Goal: Task Accomplishment & Management: Complete application form

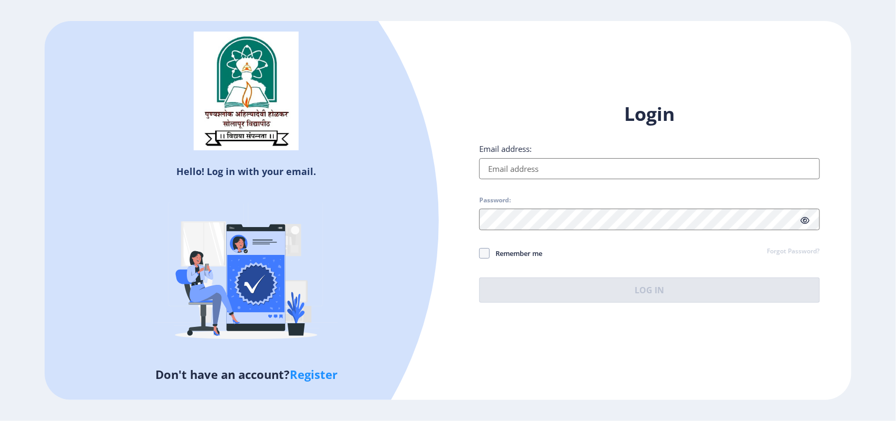
click at [563, 166] on input "Email address:" at bounding box center [649, 168] width 340 height 21
type input "[EMAIL_ADDRESS][DOMAIN_NAME]"
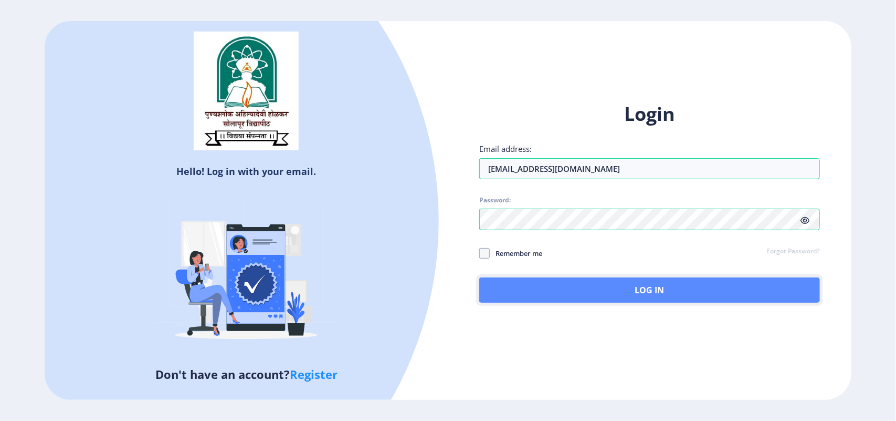
click at [562, 282] on button "Log In" at bounding box center [649, 289] width 340 height 25
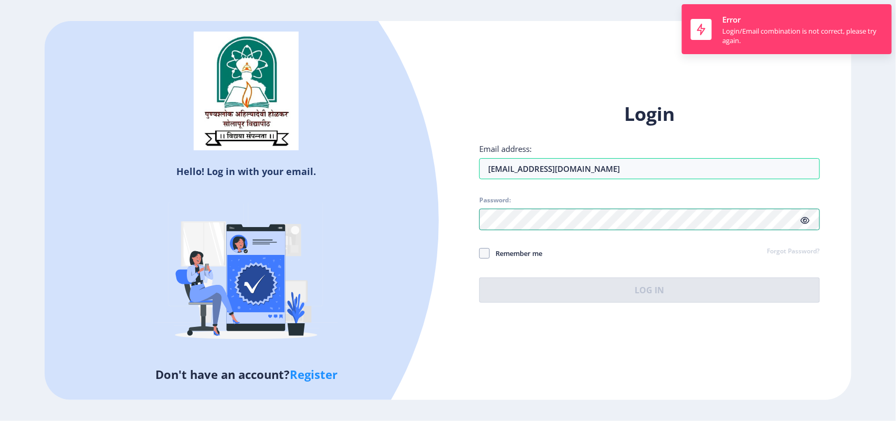
click at [295, 235] on div "Hello! Log in with your email. Don't have an account? Register Login Email addr…" at bounding box center [448, 210] width 807 height 379
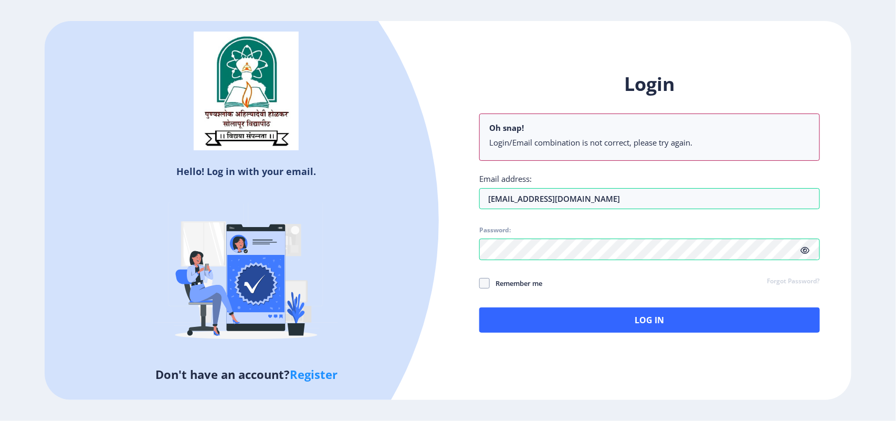
click at [808, 220] on div "Login Oh snap! Login/Email combination is not correct, please try again. Email …" at bounding box center [649, 201] width 340 height 260
click at [809, 249] on icon at bounding box center [805, 250] width 9 height 8
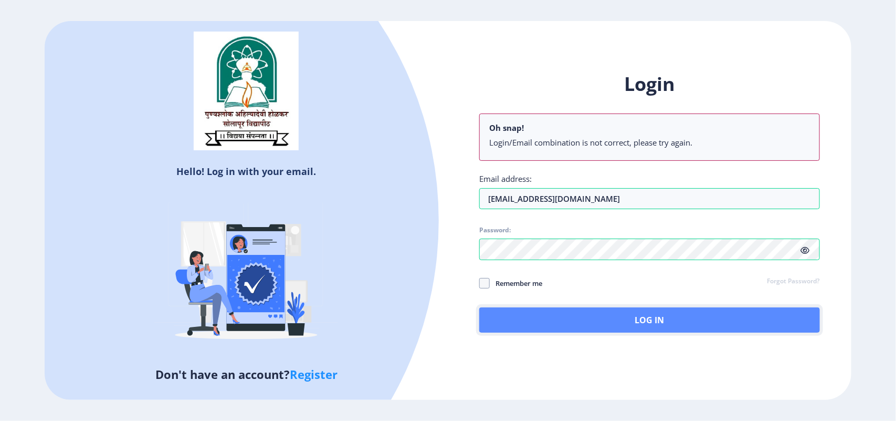
click at [607, 311] on button "Log In" at bounding box center [649, 319] width 340 height 25
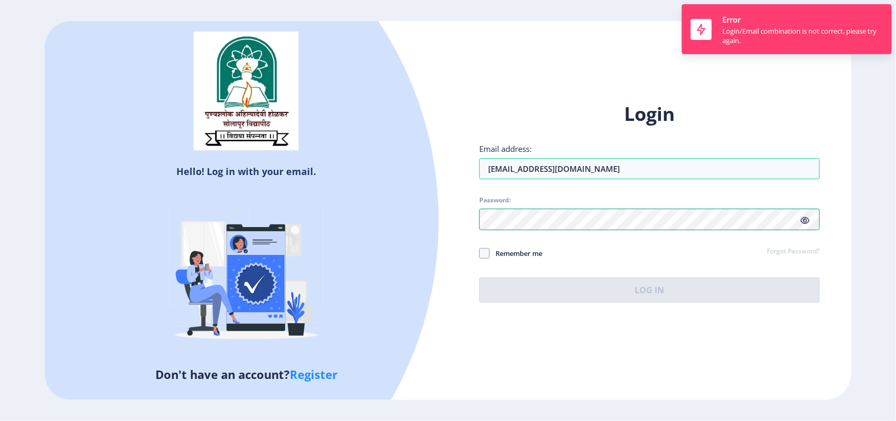
click at [82, 224] on div "Hello! Log in with your email. Don't have an account? Register Login Email addr…" at bounding box center [448, 210] width 807 height 379
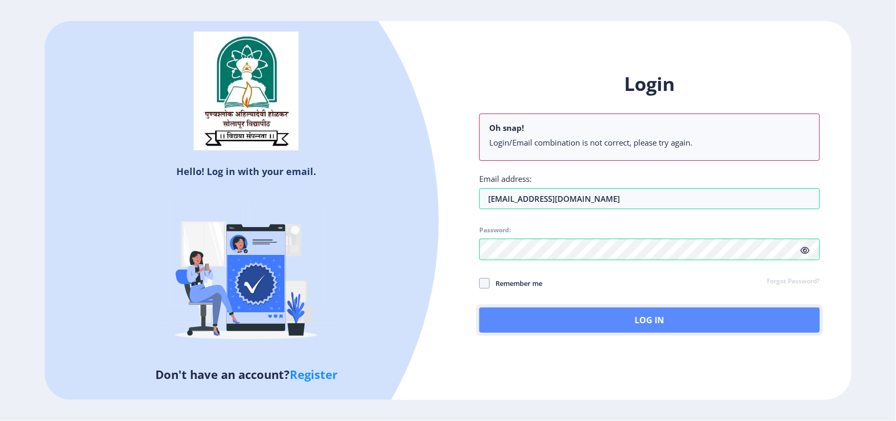
click at [552, 327] on button "Log In" at bounding box center [649, 319] width 340 height 25
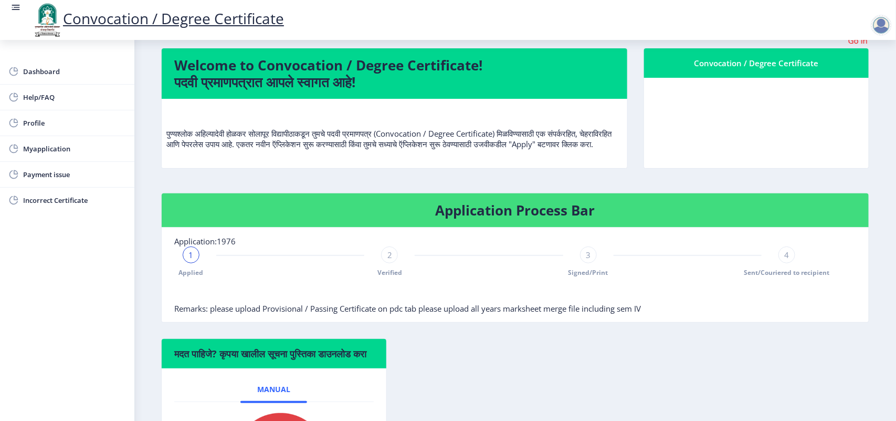
scroll to position [231, 0]
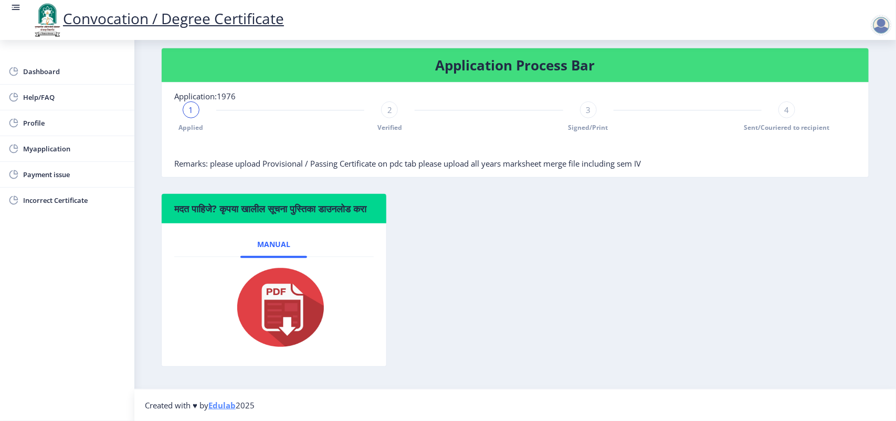
click at [592, 264] on div "मदत पाहिजे? कृपया खालील सूचना पुस्तिका डाउनलोड करा Manual" at bounding box center [515, 287] width 724 height 189
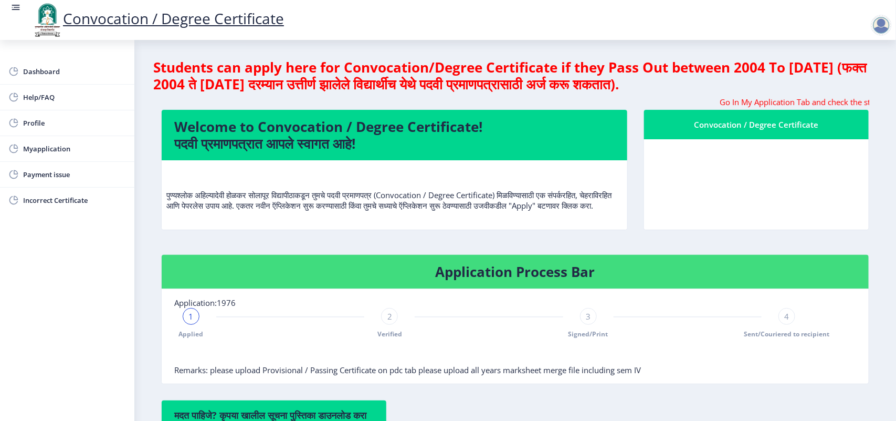
scroll to position [197, 0]
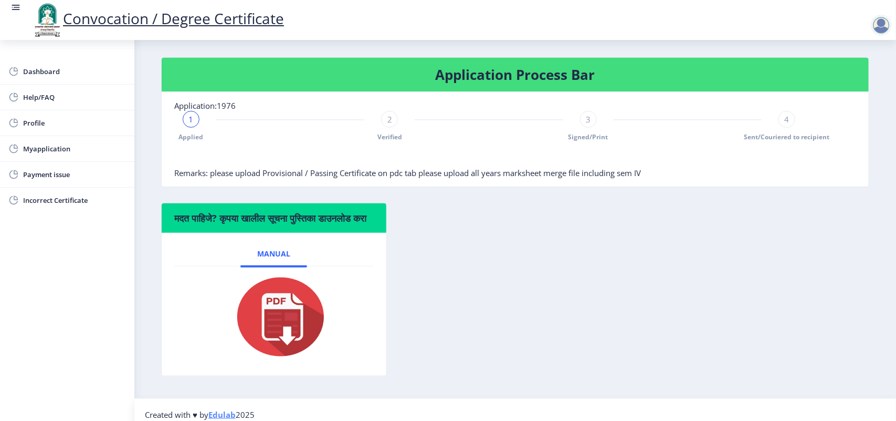
click at [776, 141] on span "Sent/Couriered to recipient" at bounding box center [787, 136] width 86 height 9
click at [379, 178] on span "Remarks: please upload Provisional / Passing Certificate on pdc tab please uplo…" at bounding box center [407, 173] width 467 height 11
click at [59, 153] on span "Myapplication" at bounding box center [74, 148] width 103 height 13
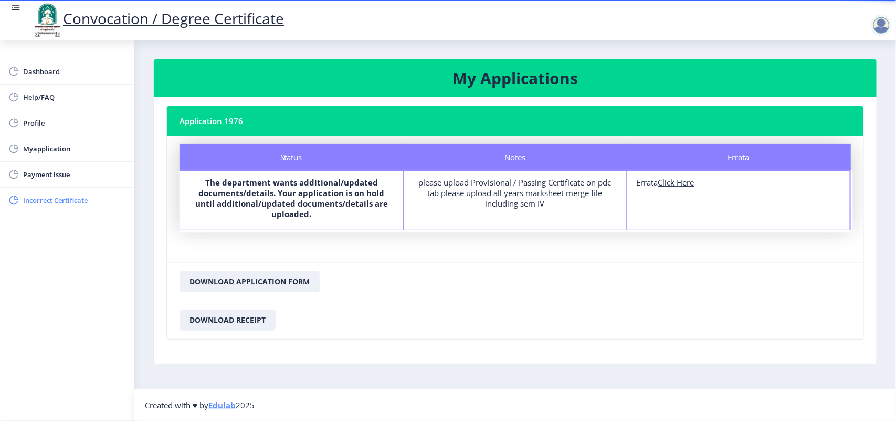
click at [50, 203] on span "Incorrect Certificate" at bounding box center [74, 200] width 103 height 13
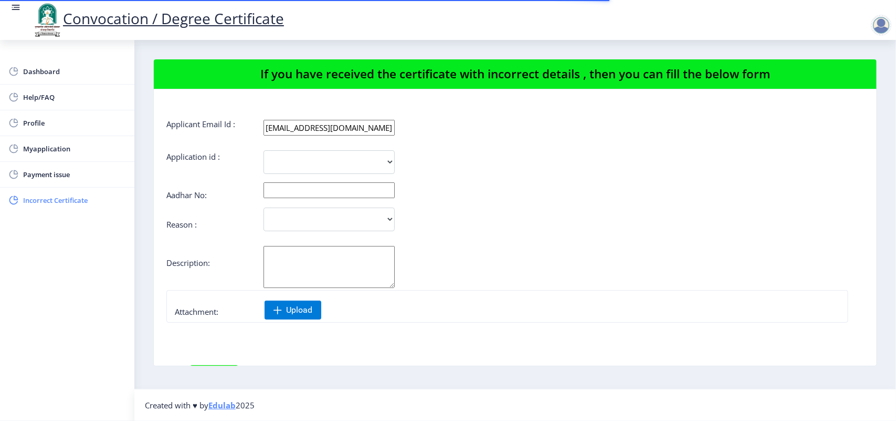
select select
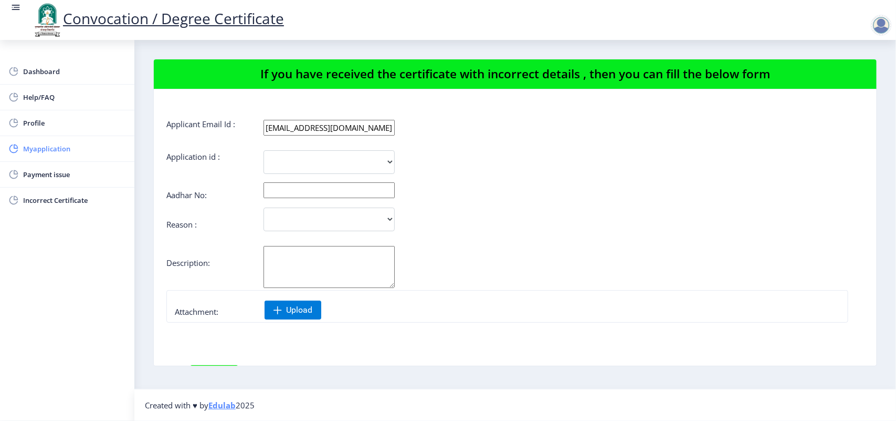
click at [56, 145] on span "Myapplication" at bounding box center [74, 148] width 103 height 13
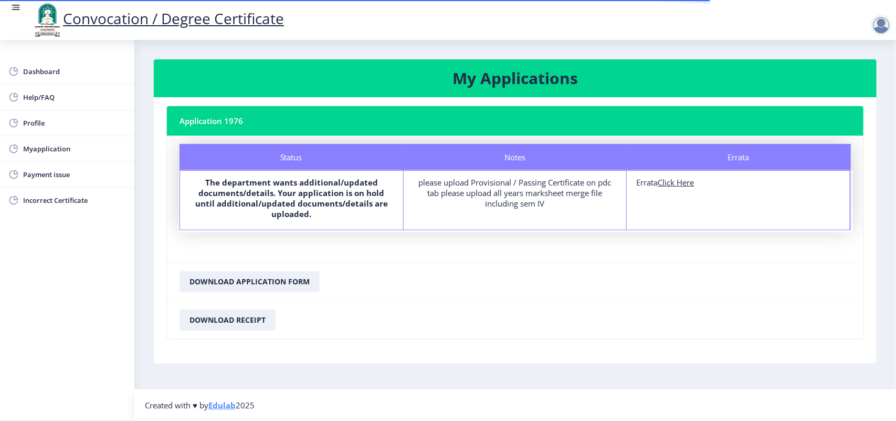
click at [678, 183] on u "Click Here" at bounding box center [676, 182] width 36 height 11
select select
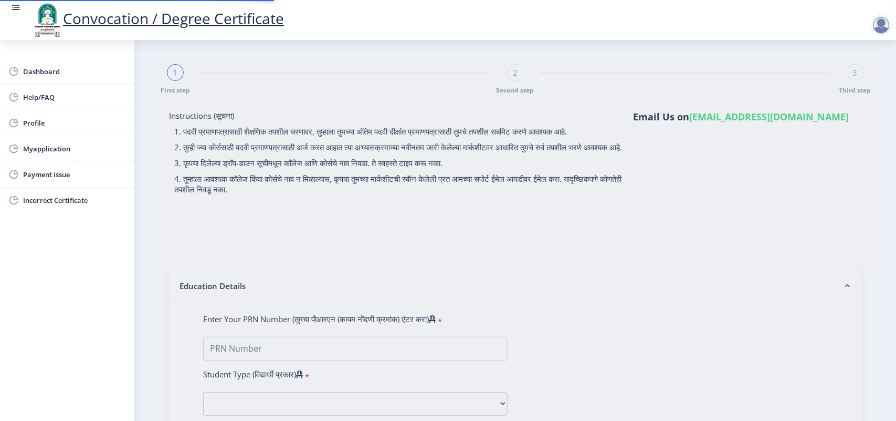
type input "RAJE VAISHNAVI BALKRUSHNA"
type input "RANJANA"
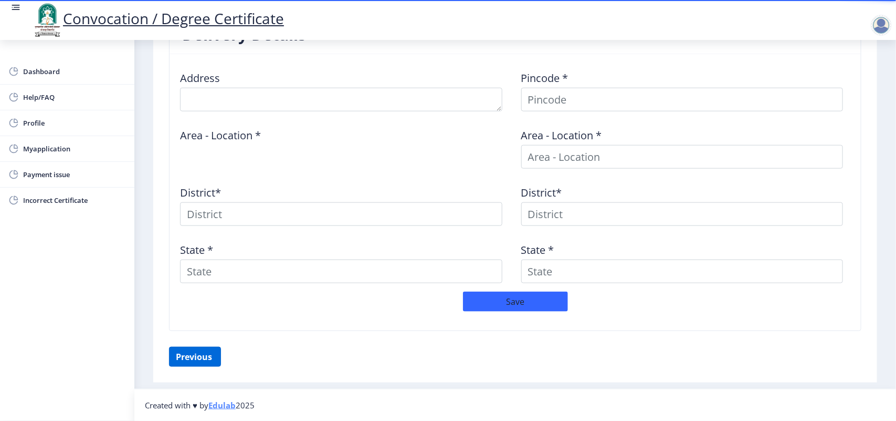
scroll to position [174, 0]
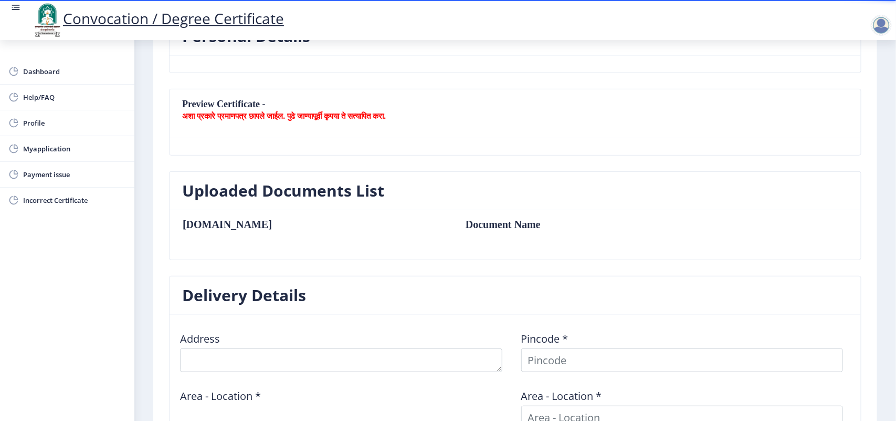
click at [201, 272] on div "Uploaded Documents List Sr.No Document Name" at bounding box center [515, 223] width 708 height 105
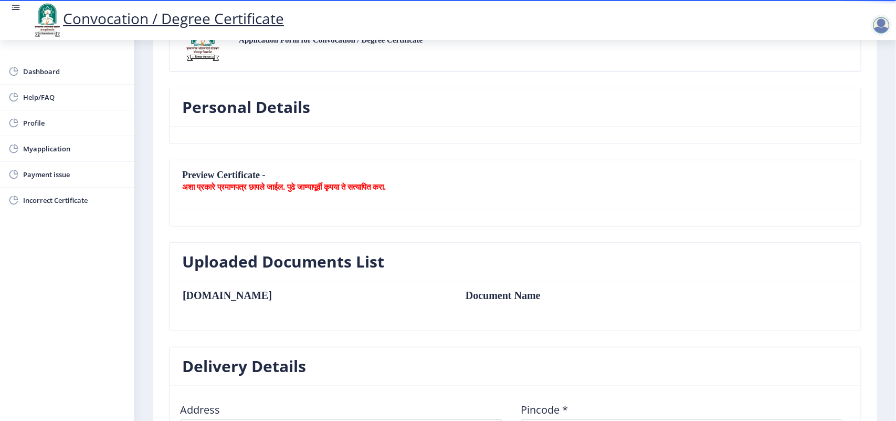
scroll to position [43, 0]
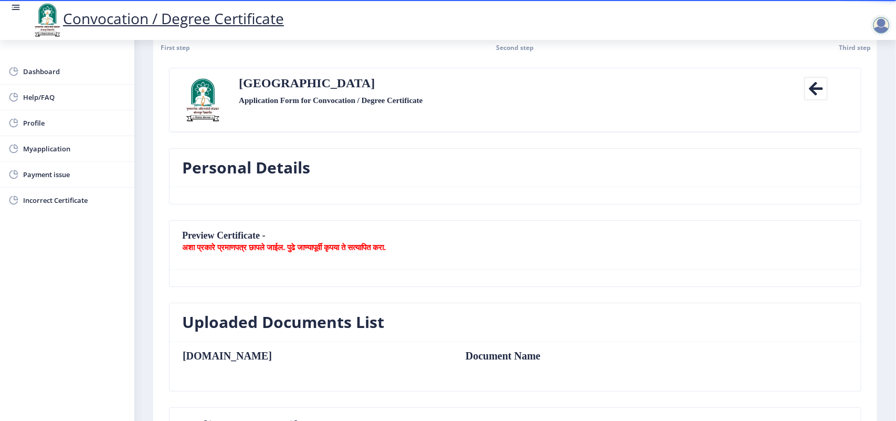
click at [239, 176] on h3 "Personal Details" at bounding box center [246, 167] width 128 height 21
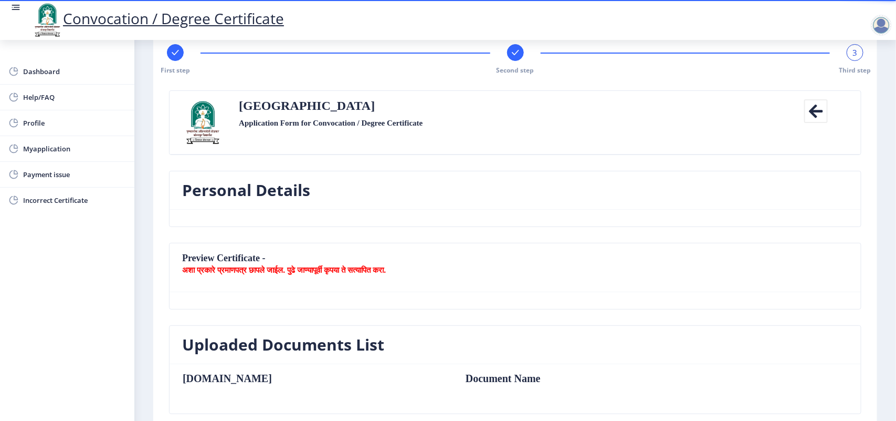
scroll to position [0, 0]
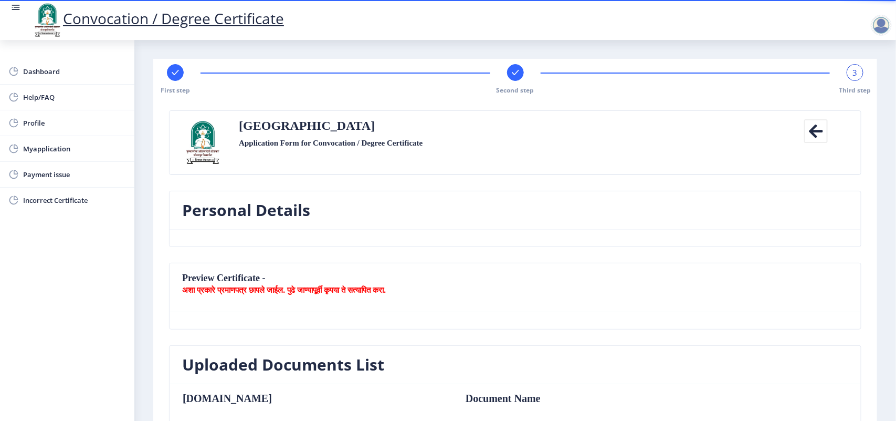
click at [812, 133] on icon at bounding box center [817, 131] width 24 height 24
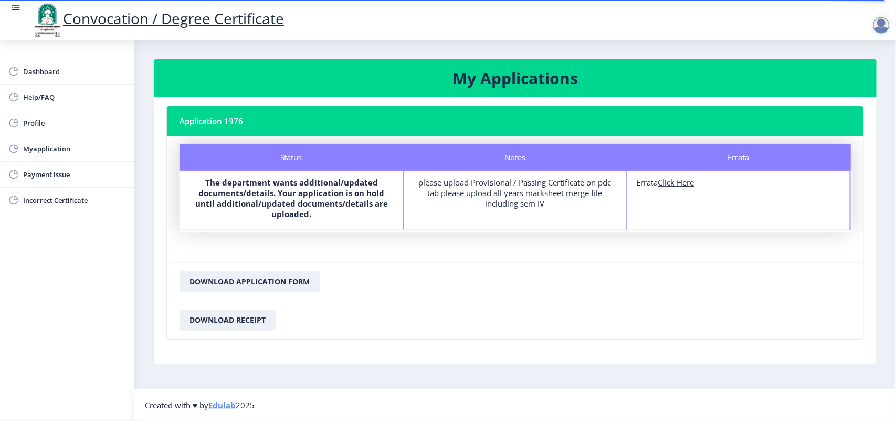
click at [473, 182] on div "please upload Provisional / Passing Certificate on pdc tab please upload all ye…" at bounding box center [515, 193] width 204 height 32
click at [486, 198] on div "please upload Provisional / Passing Certificate on pdc tab please upload all ye…" at bounding box center [515, 193] width 204 height 32
click at [50, 77] on link "Dashboard" at bounding box center [67, 71] width 134 height 25
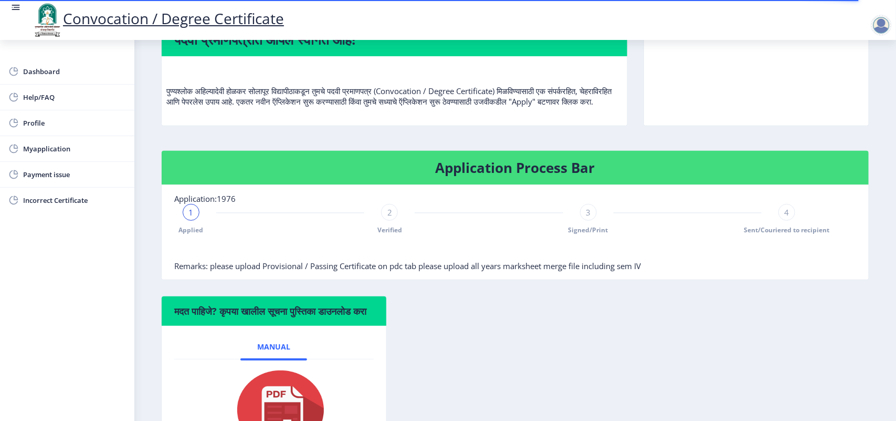
scroll to position [231, 0]
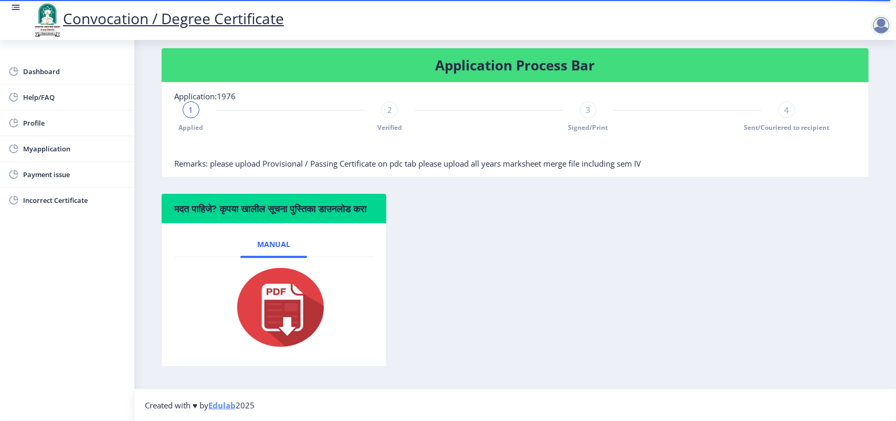
click at [267, 308] on img at bounding box center [274, 307] width 105 height 84
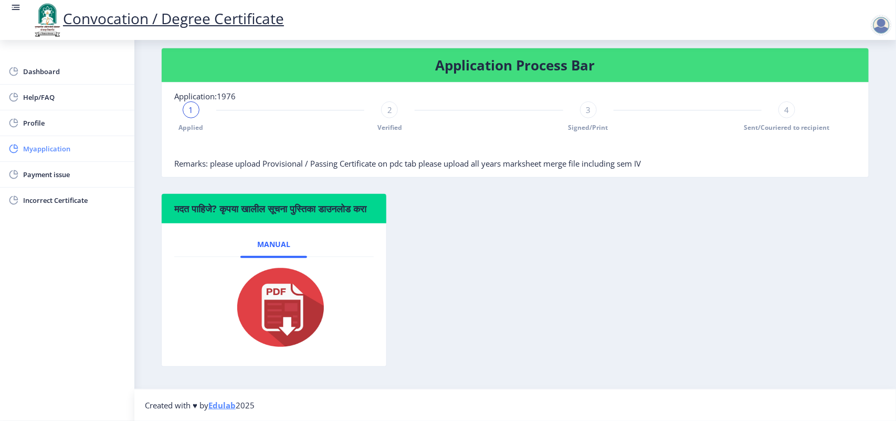
click at [29, 150] on span "Myapplication" at bounding box center [74, 148] width 103 height 13
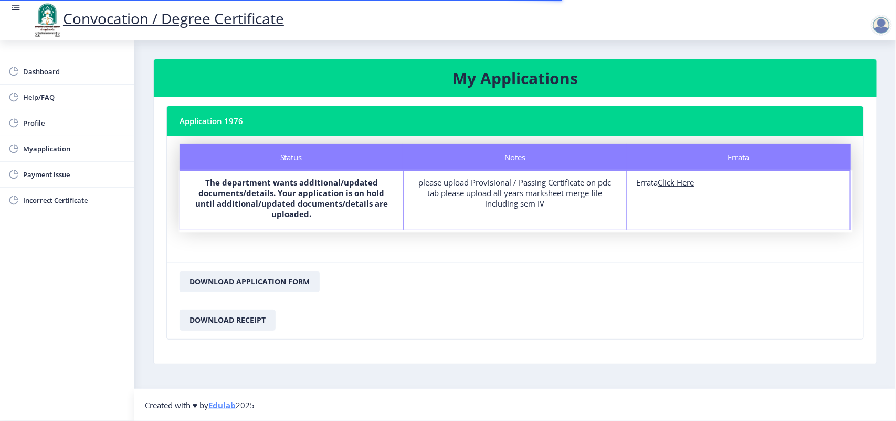
click at [675, 184] on u "Click Here" at bounding box center [676, 182] width 36 height 11
select select
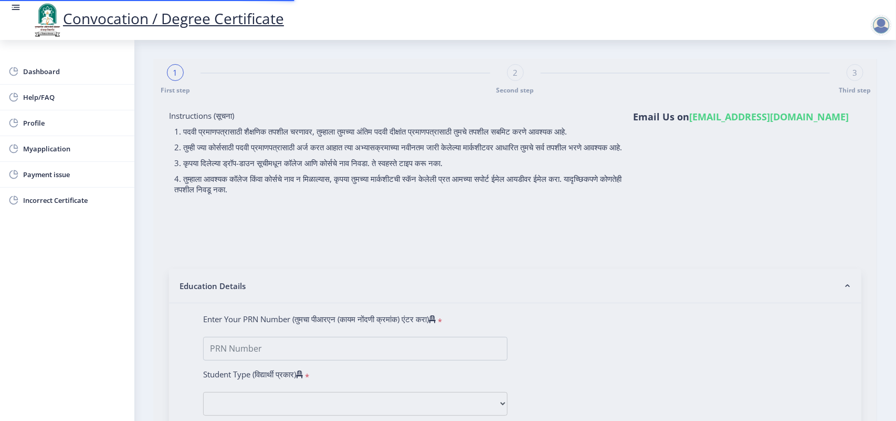
type input "RAJE VAISHNAVI BALKRUSHNA"
type input "RANJANA"
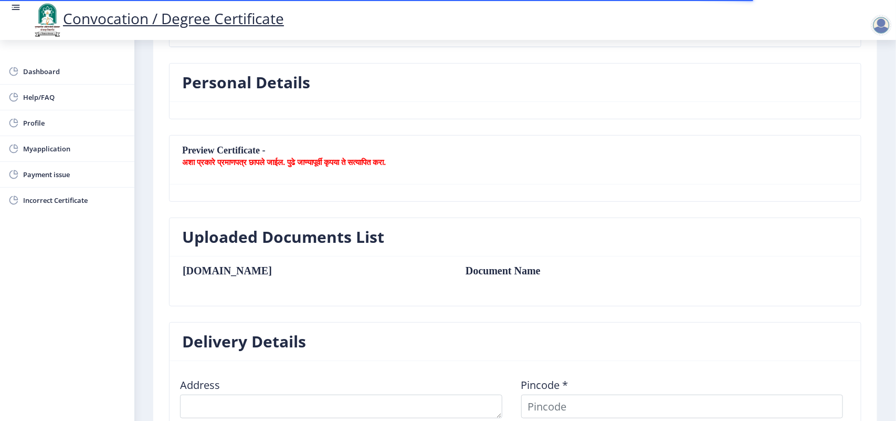
scroll to position [436, 0]
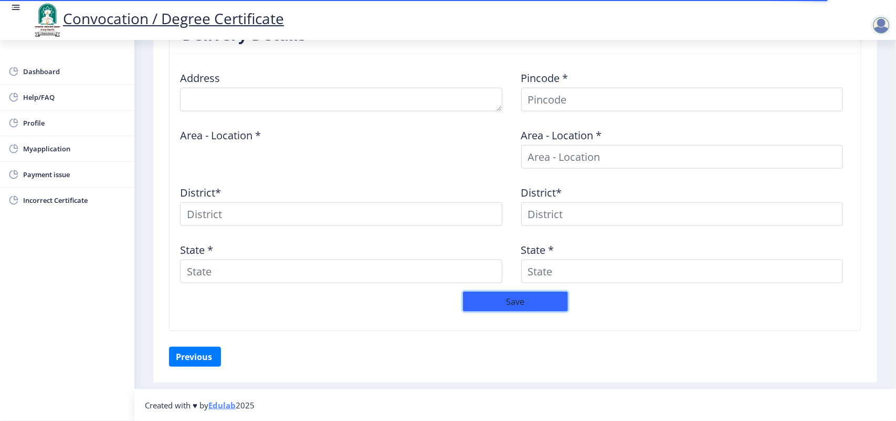
click at [528, 305] on button "Save" at bounding box center [515, 301] width 105 height 20
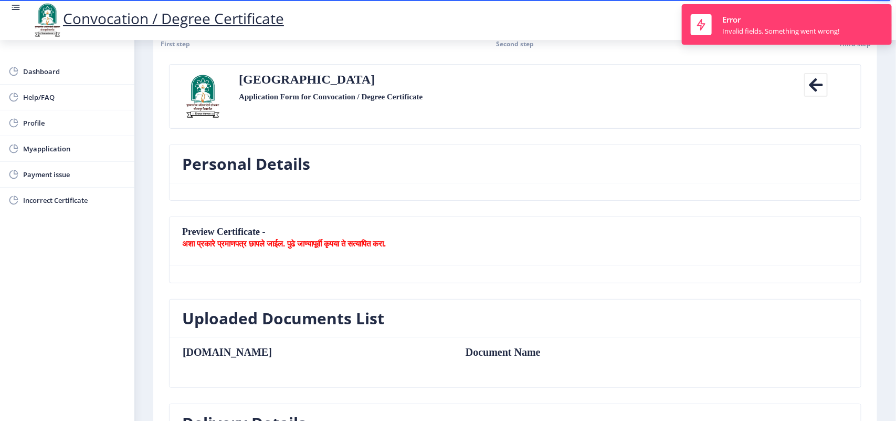
scroll to position [43, 0]
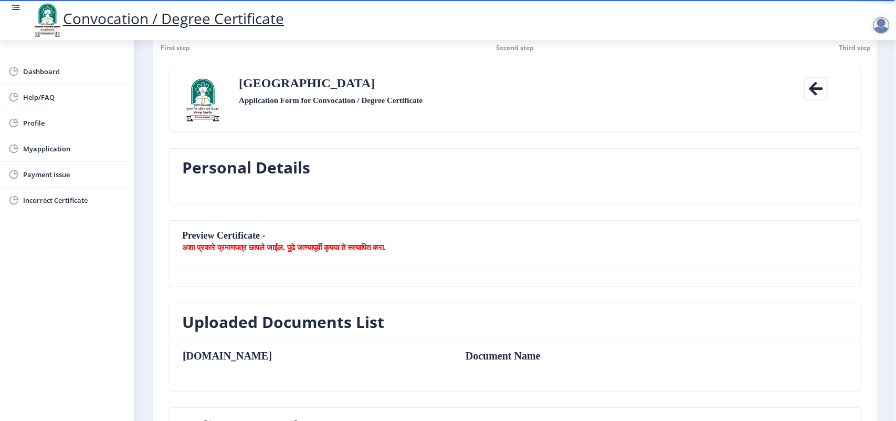
click at [816, 80] on icon at bounding box center [817, 89] width 24 height 24
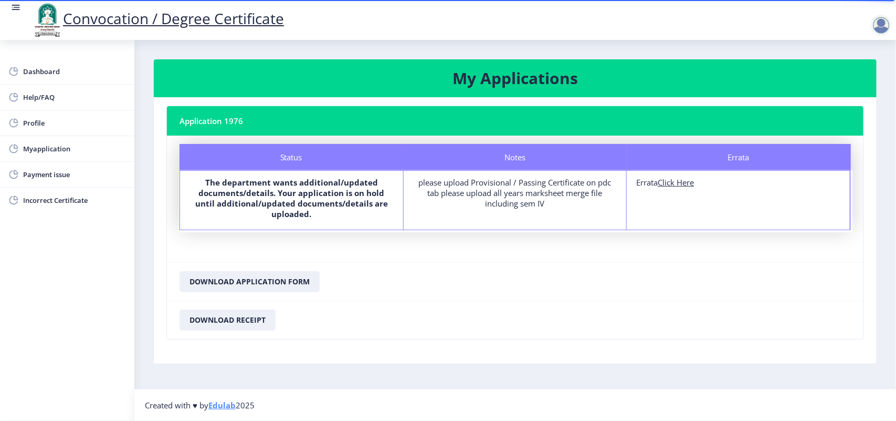
click at [885, 21] on div at bounding box center [881, 25] width 21 height 21
click at [819, 60] on link "Log out" at bounding box center [822, 52] width 84 height 25
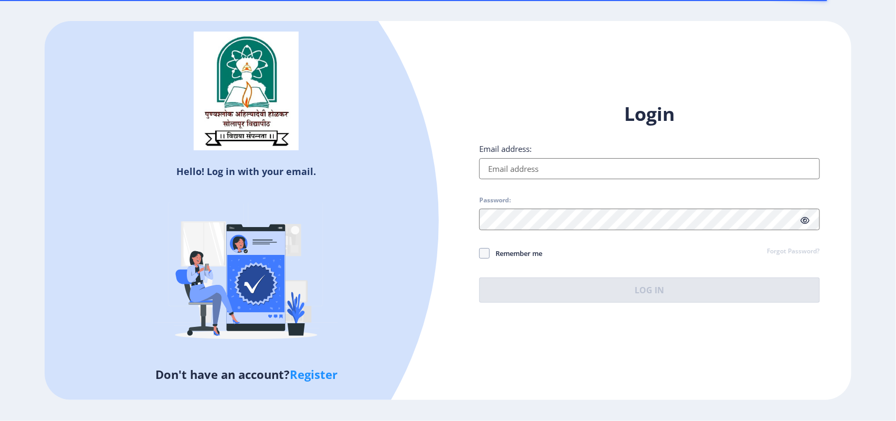
click at [547, 174] on input "Email address:" at bounding box center [649, 168] width 340 height 21
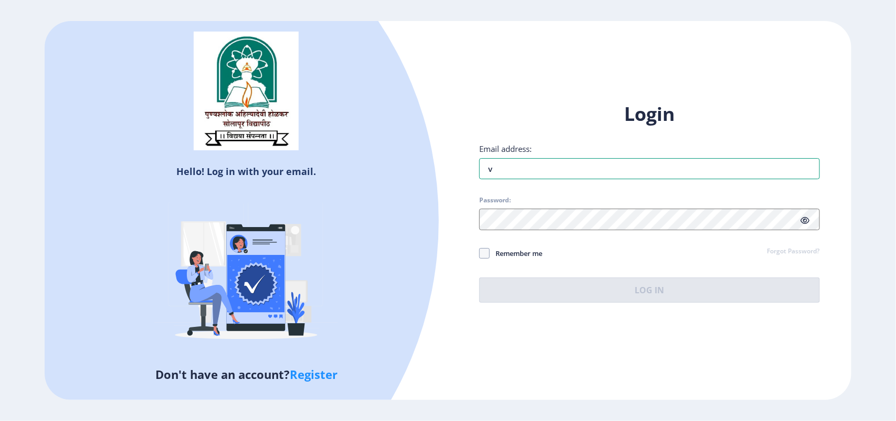
type input "[EMAIL_ADDRESS][DOMAIN_NAME]"
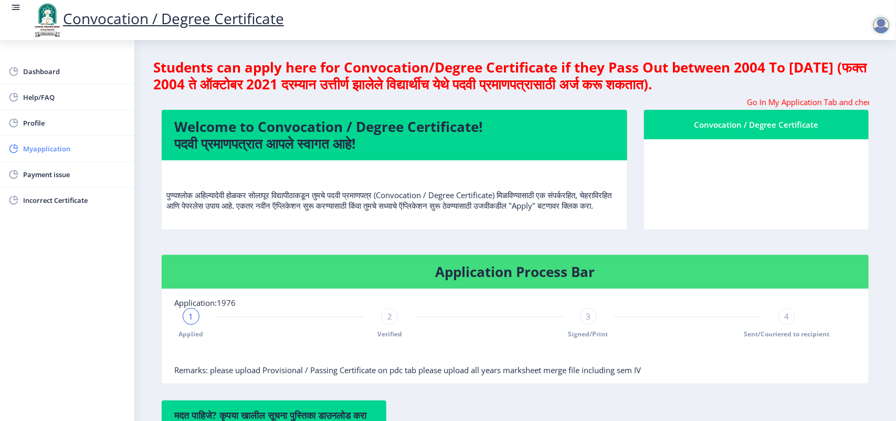
click at [51, 145] on span "Myapplication" at bounding box center [74, 148] width 103 height 13
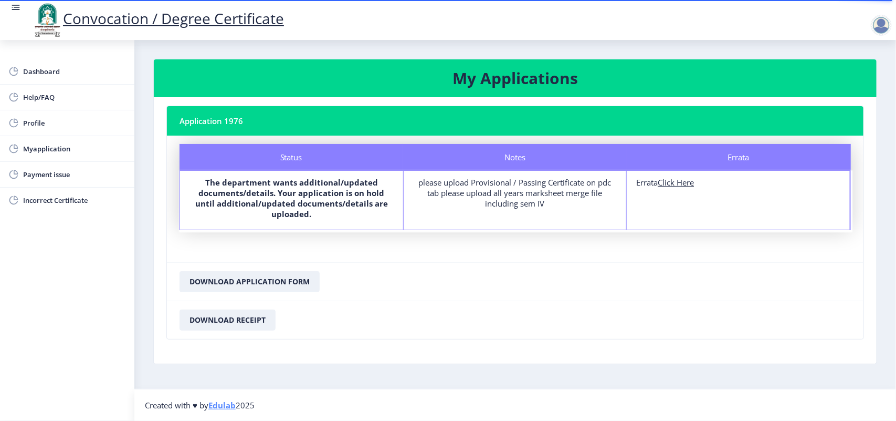
click at [888, 23] on div at bounding box center [881, 25] width 21 height 21
click at [833, 49] on span "Log out" at bounding box center [821, 53] width 67 height 13
